Goal: Task Accomplishment & Management: Manage account settings

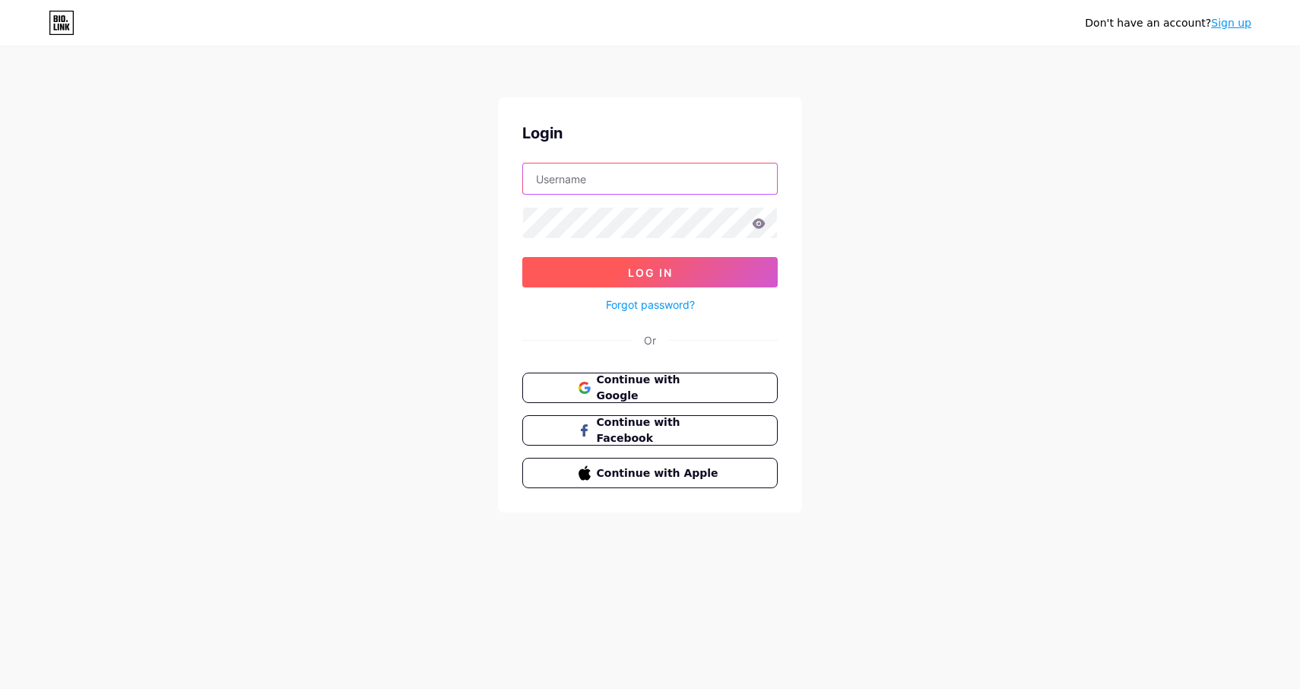
type input "[EMAIL_ADDRESS][DOMAIN_NAME]"
click at [695, 277] on button "Log In" at bounding box center [650, 272] width 256 height 30
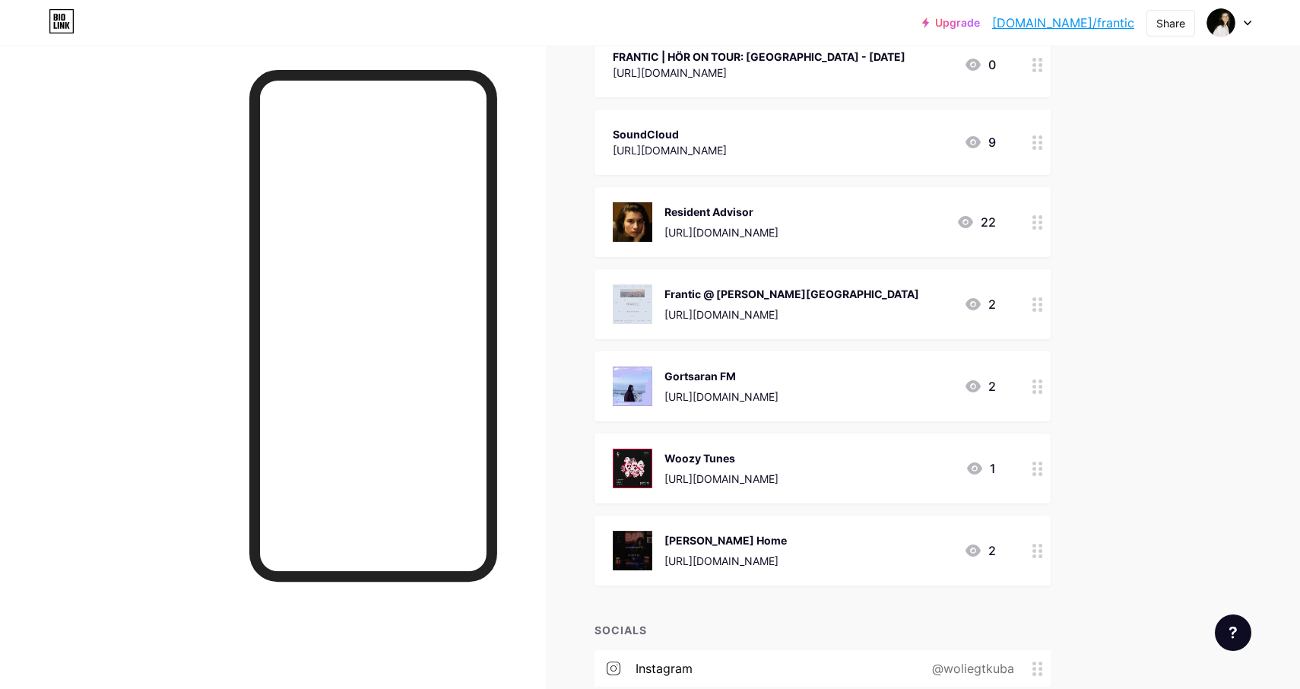
scroll to position [220, 0]
